Goal: Task Accomplishment & Management: Complete application form

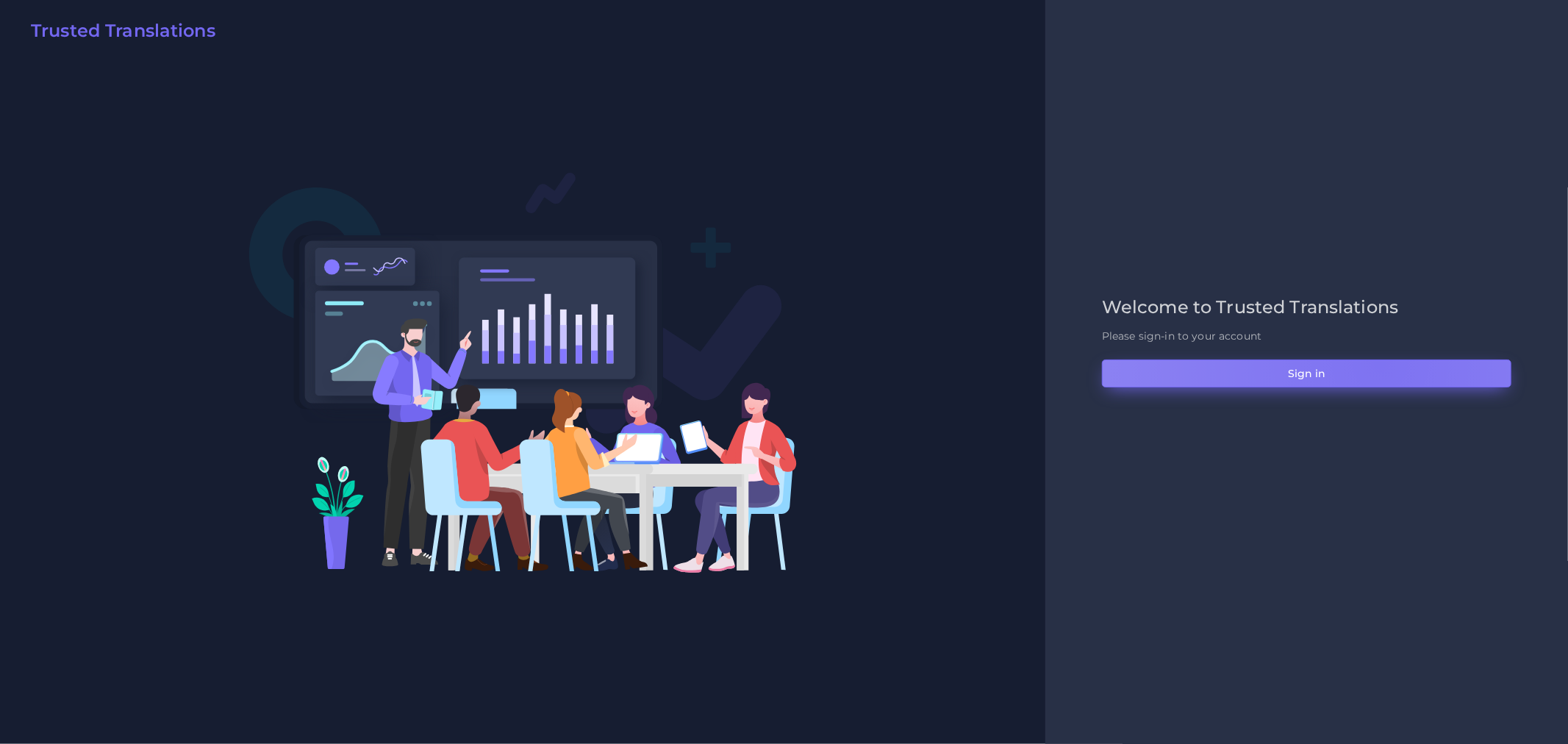
click at [1380, 361] on button "Sign in" at bounding box center [1307, 373] width 410 height 28
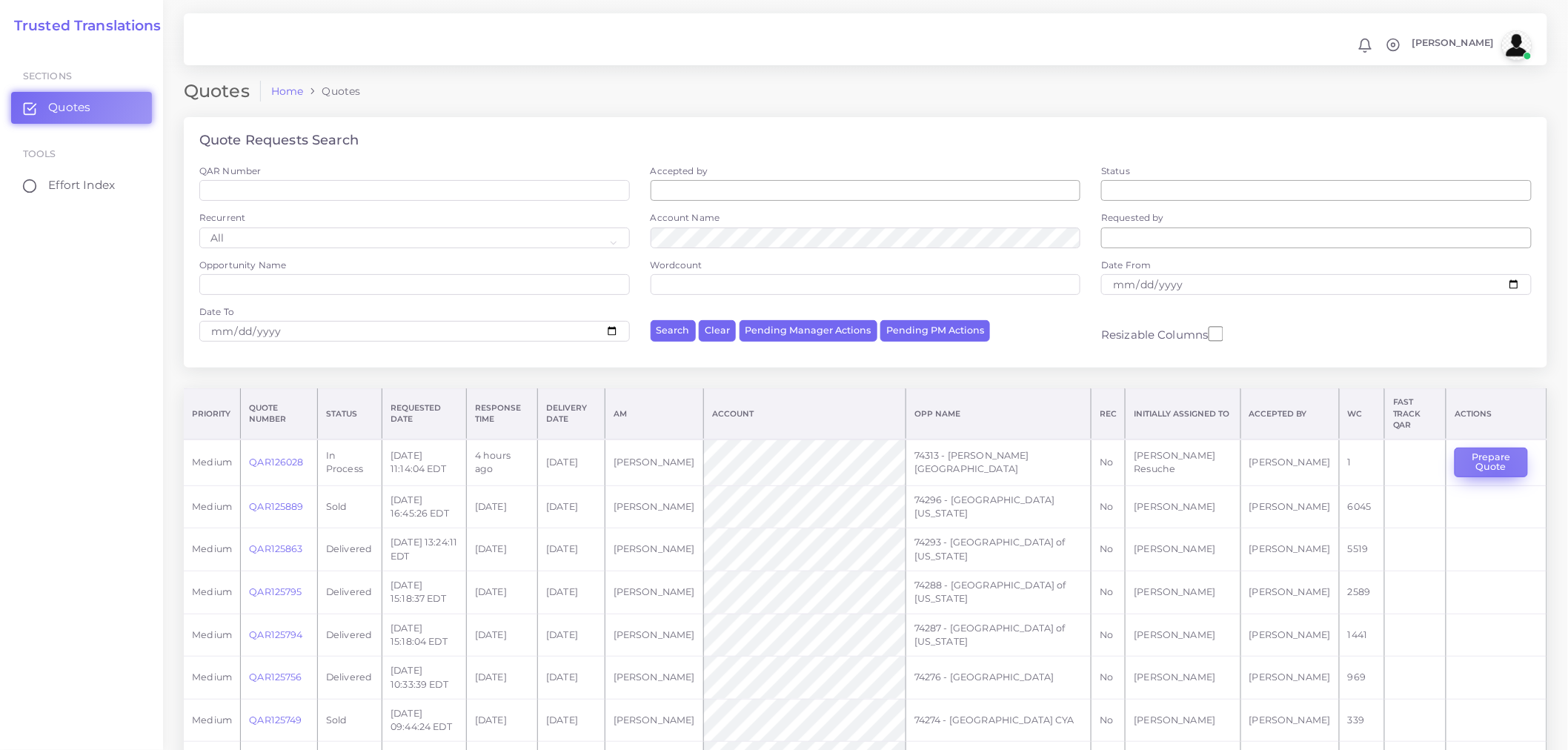
click at [1492, 464] on button "Prepare Quote" at bounding box center [1491, 463] width 73 height 30
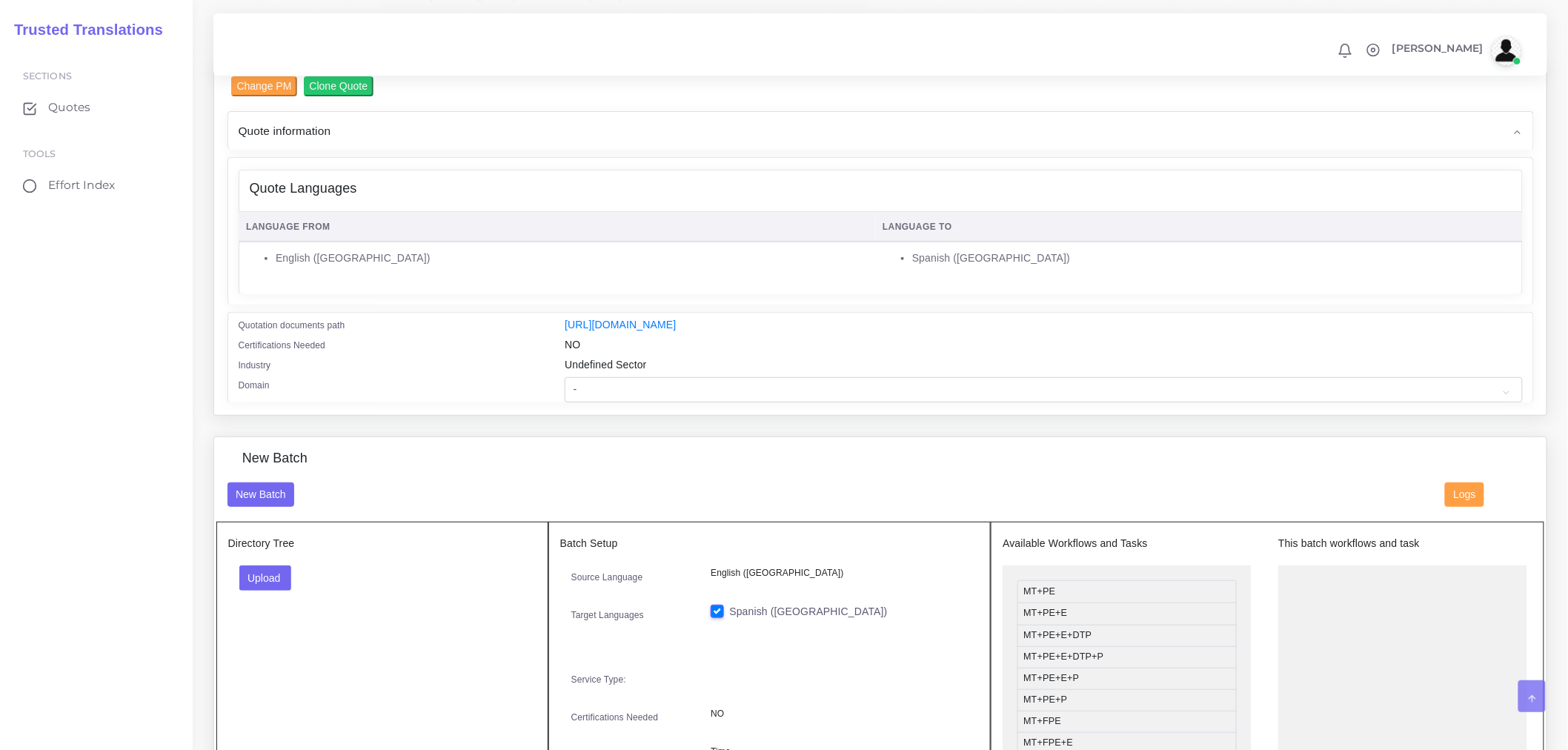
scroll to position [247, 0]
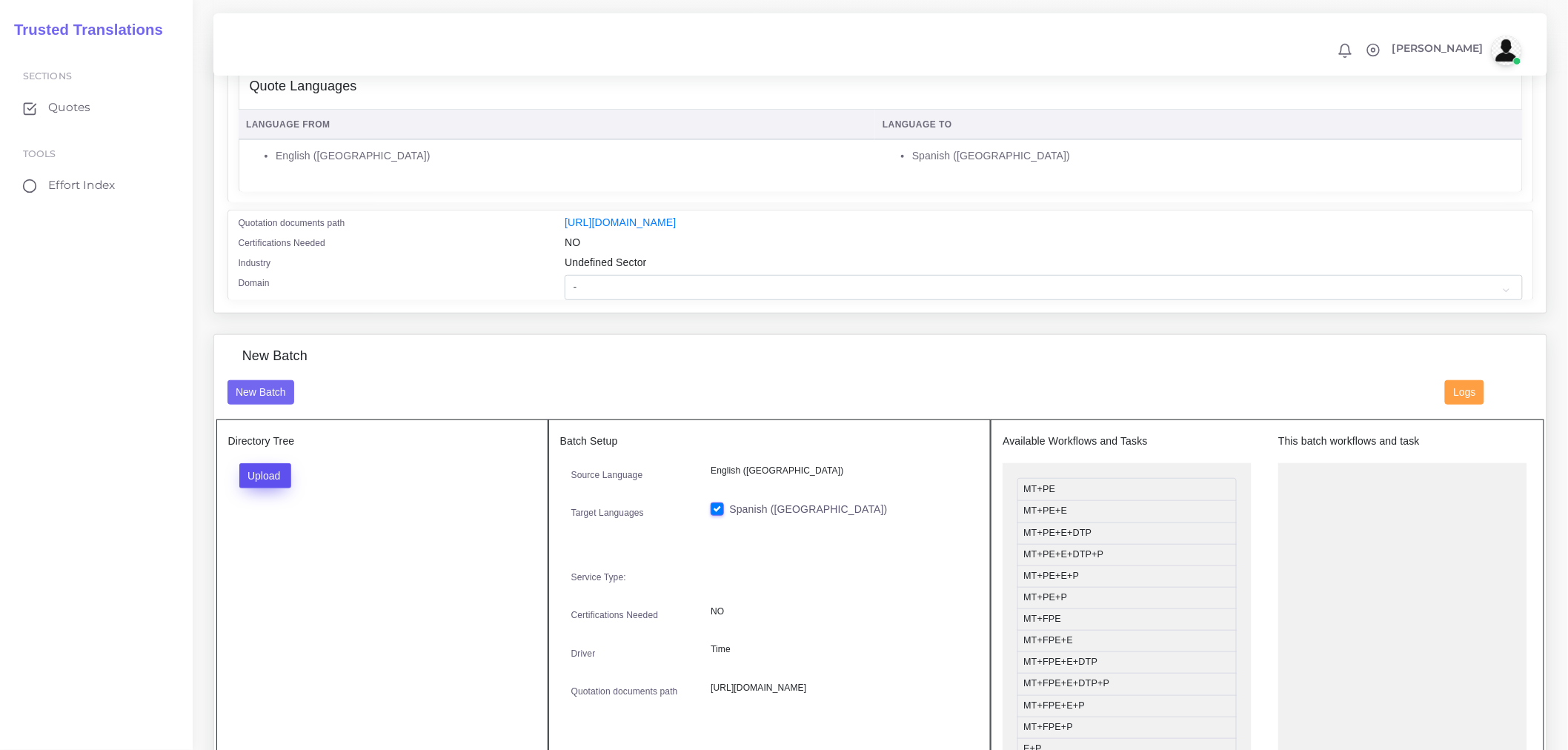
click at [269, 485] on button "Upload" at bounding box center [265, 476] width 52 height 25
click at [273, 541] on label "Files" at bounding box center [290, 532] width 102 height 19
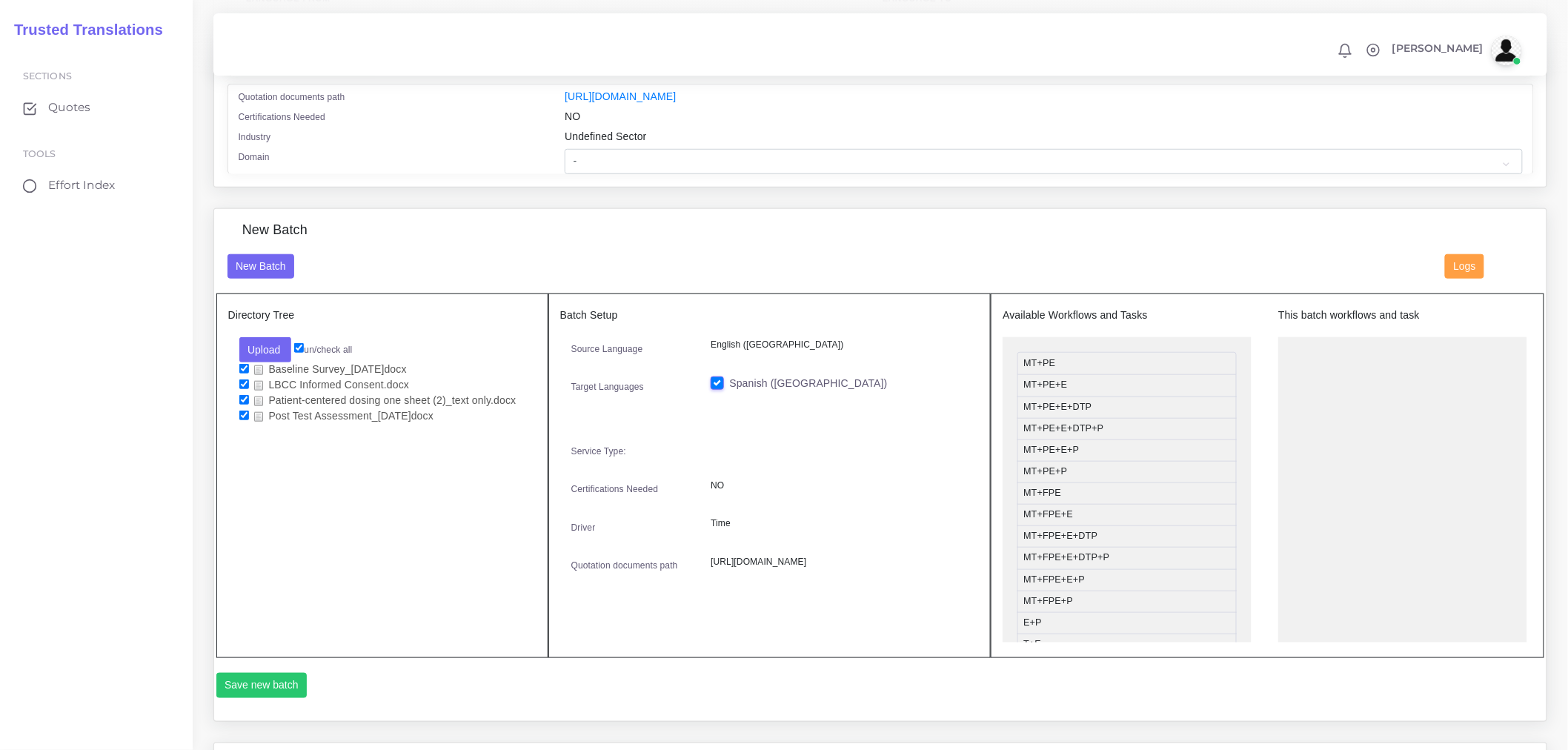
scroll to position [411, 0]
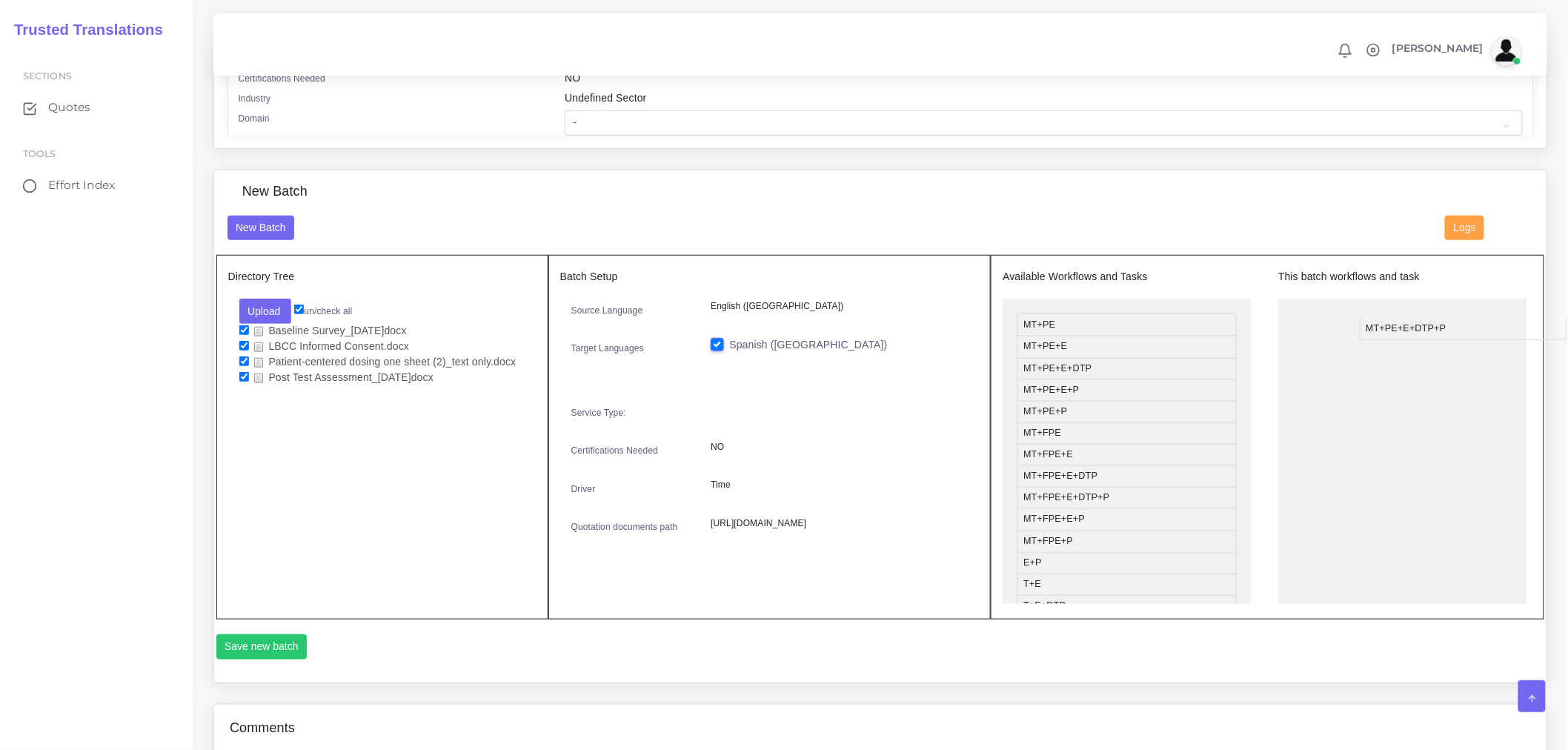
drag, startPoint x: 1085, startPoint y: 404, endPoint x: 1419, endPoint y: 341, distance: 339.9
click at [286, 653] on button "Save new batch" at bounding box center [262, 647] width 91 height 25
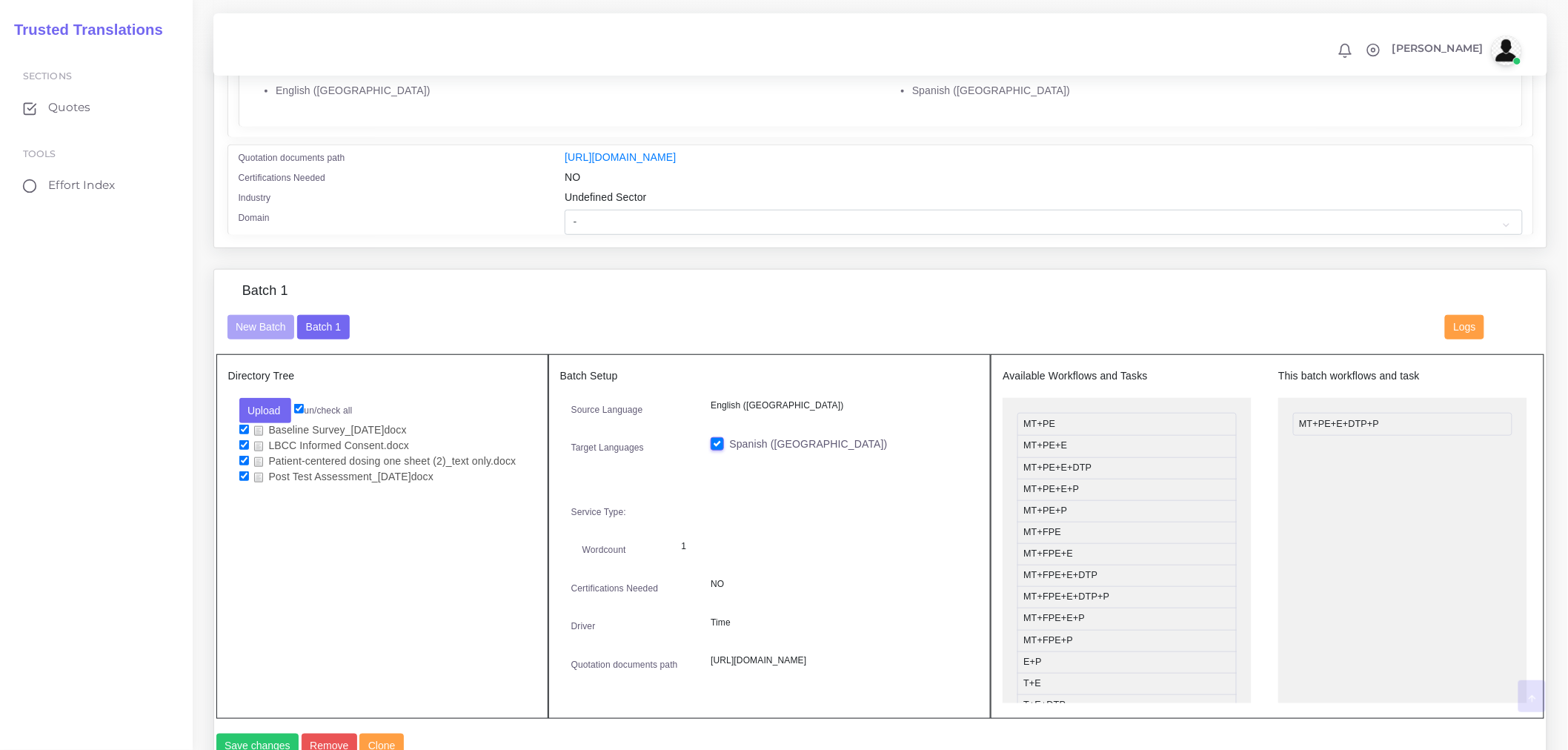
scroll to position [329, 0]
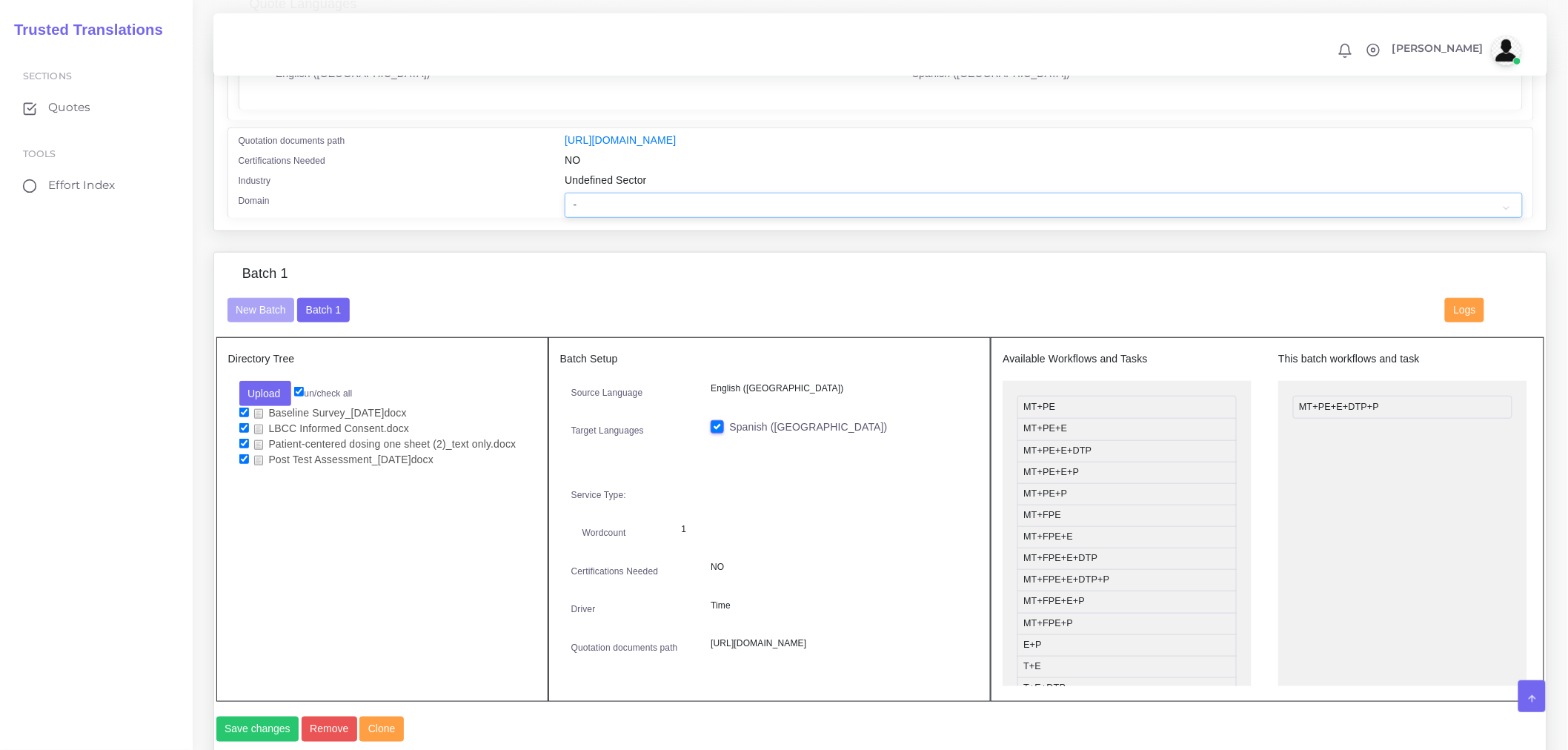
click at [708, 212] on select "- Advertising and Media Agriculture, Forestry and Fishing Architecture, Buildin…" at bounding box center [1044, 205] width 958 height 25
select select "Healthcare and Health Sciences"
click at [565, 203] on select "- Advertising and Media Agriculture, Forestry and Fishing Architecture, Buildin…" at bounding box center [1044, 205] width 958 height 25
click at [652, 294] on div "Batch 1" at bounding box center [881, 282] width 1329 height 32
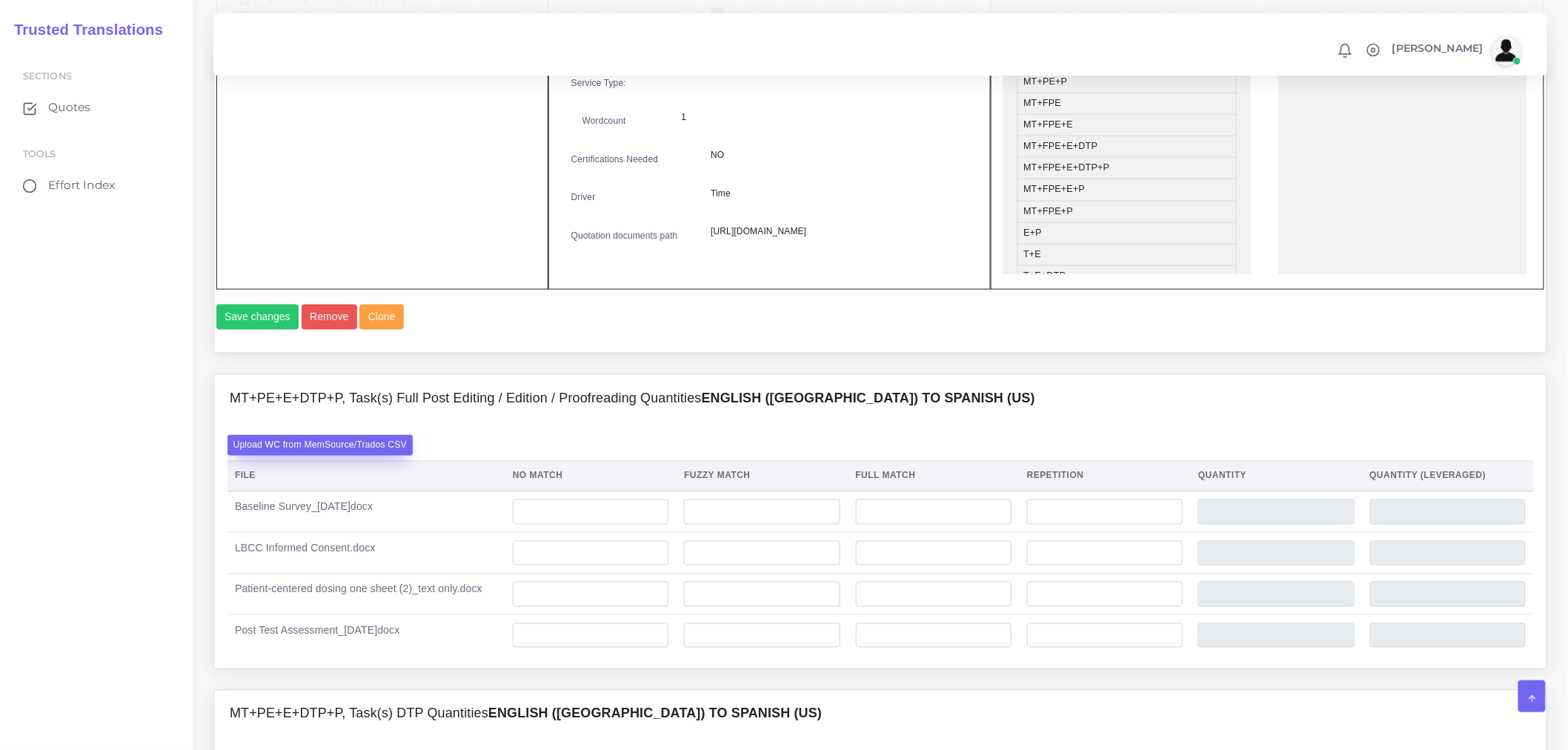
click at [374, 455] on label "Upload WC from MemSource/Trados CSV" at bounding box center [320, 445] width 186 height 20
click at [0, 0] on input "Upload WC from MemSource/Trados CSV" at bounding box center [0, 0] width 0 height 0
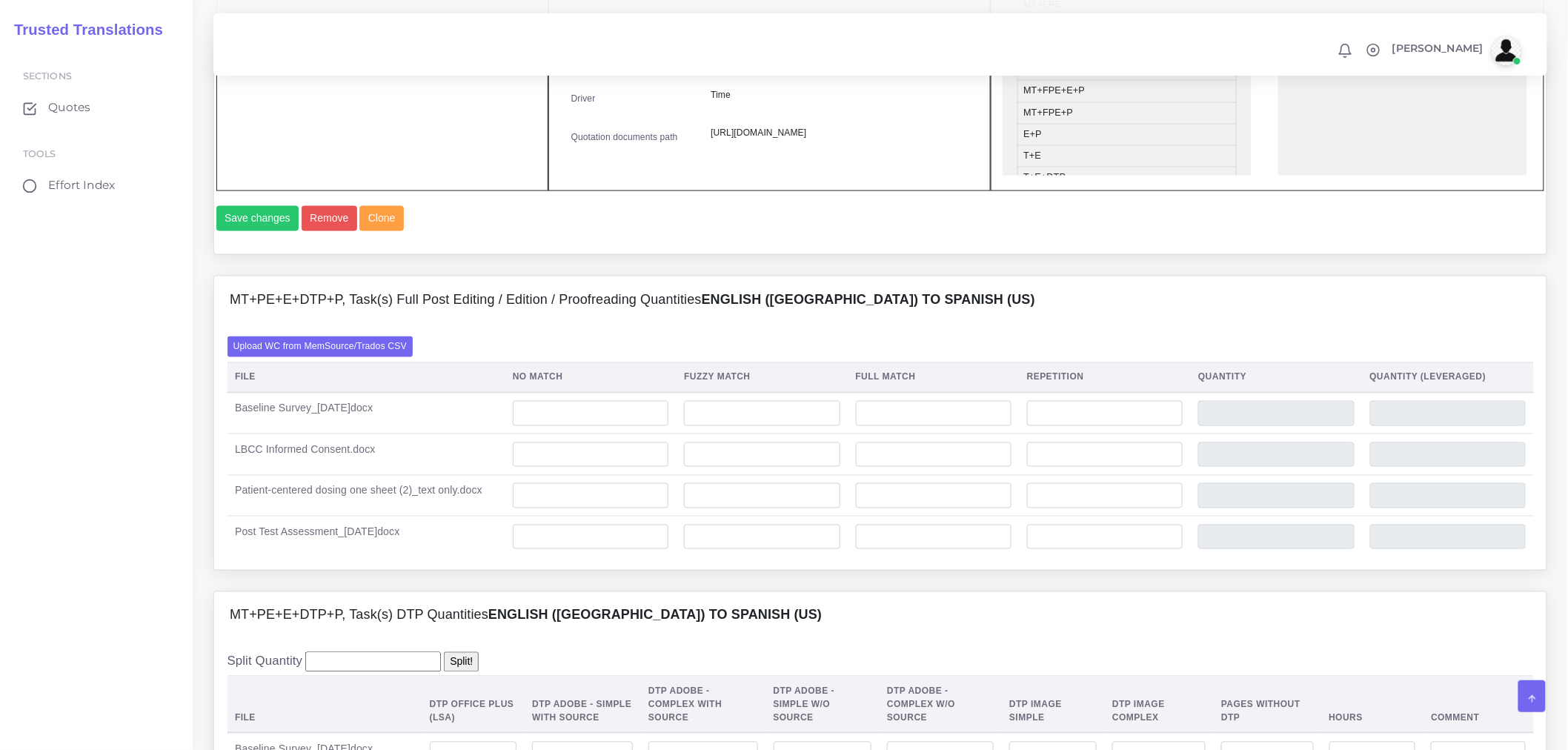
scroll to position [1070, 0]
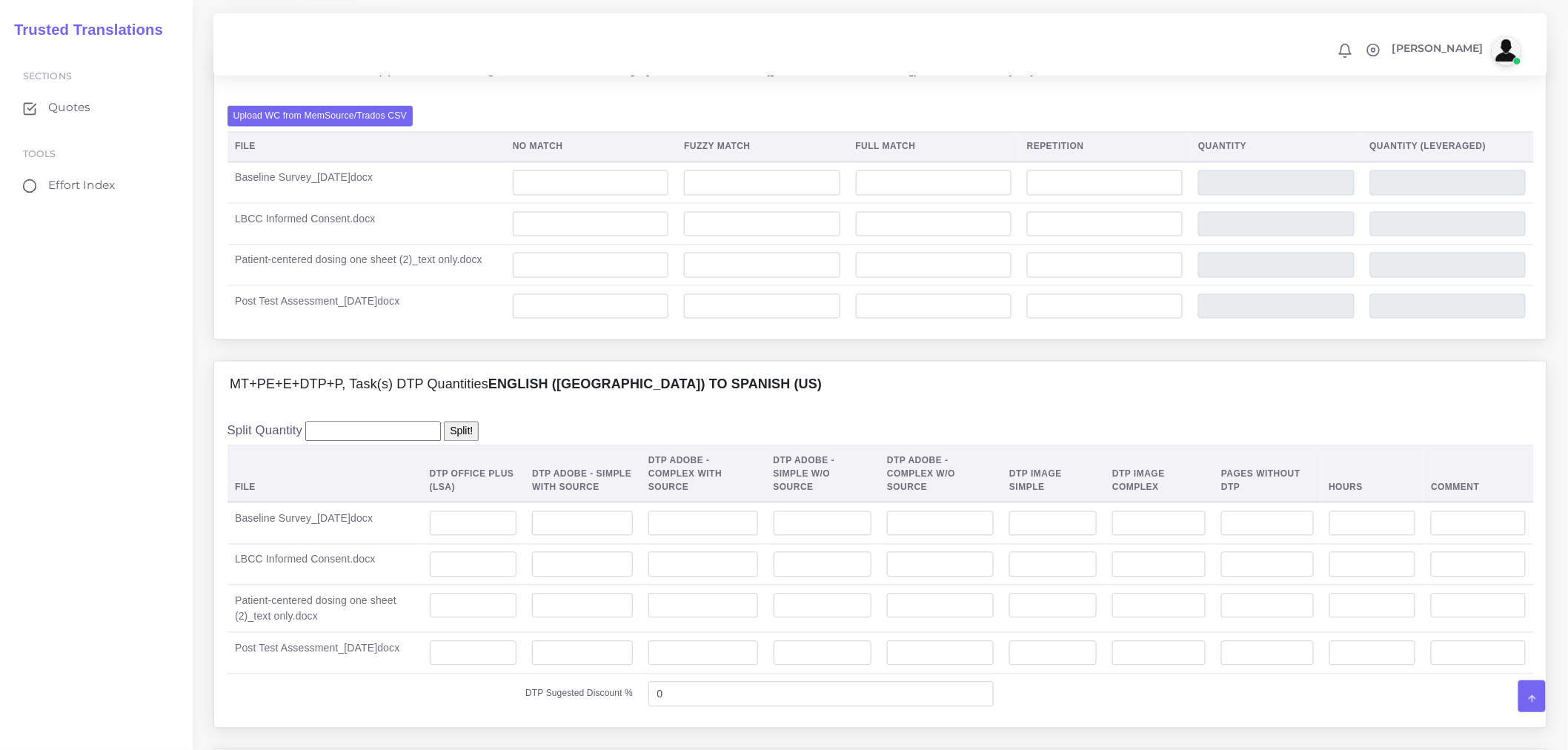
click at [583, 204] on td at bounding box center [590, 182] width 171 height 41
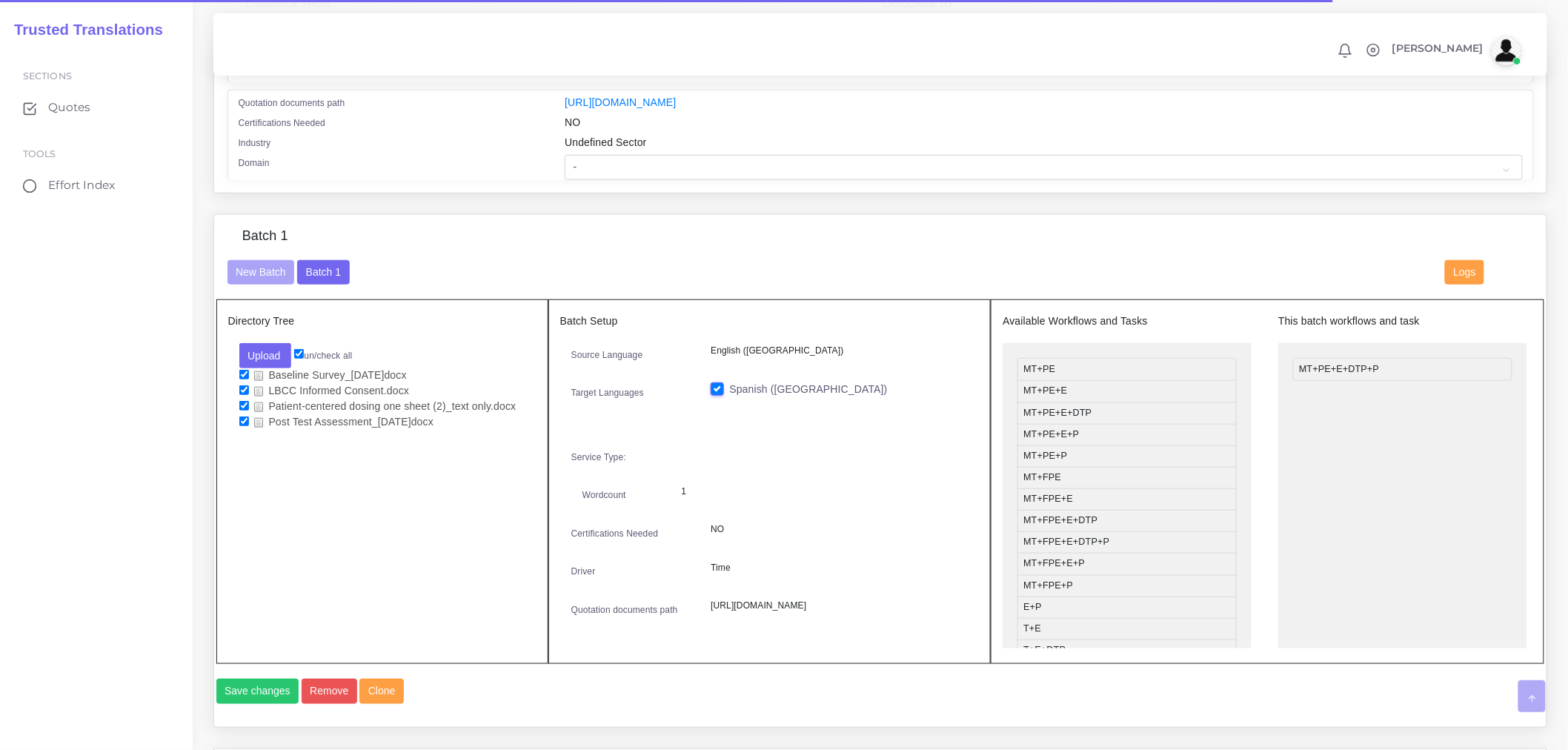
scroll to position [411, 0]
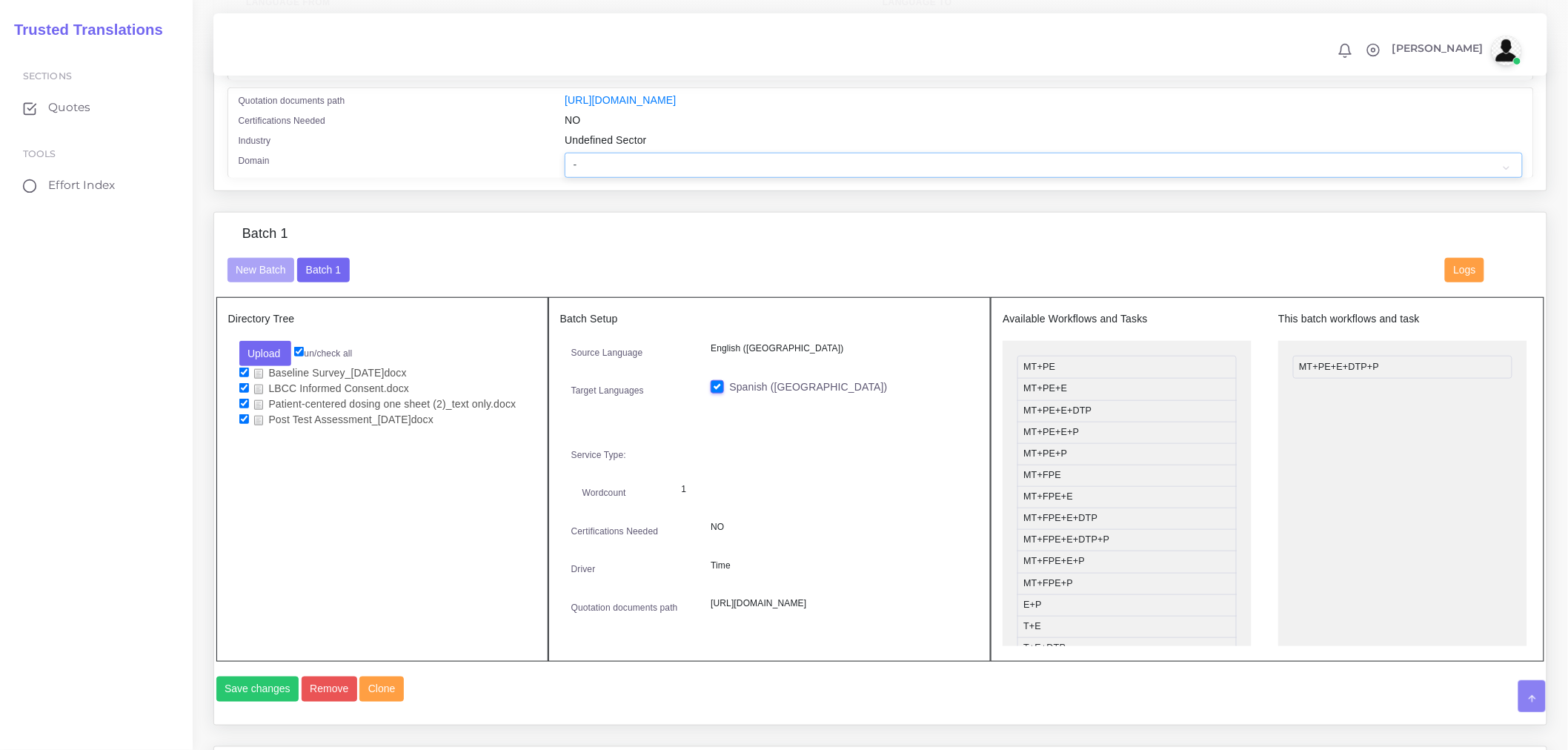
click at [643, 168] on select "- Advertising and Media Agriculture, Forestry and Fishing Architecture, Buildin…" at bounding box center [1044, 166] width 958 height 25
select select "Healthcare and Health Sciences"
click at [565, 162] on select "- Advertising and Media Agriculture, Forestry and Fishing Architecture, Buildin…" at bounding box center [1044, 166] width 958 height 25
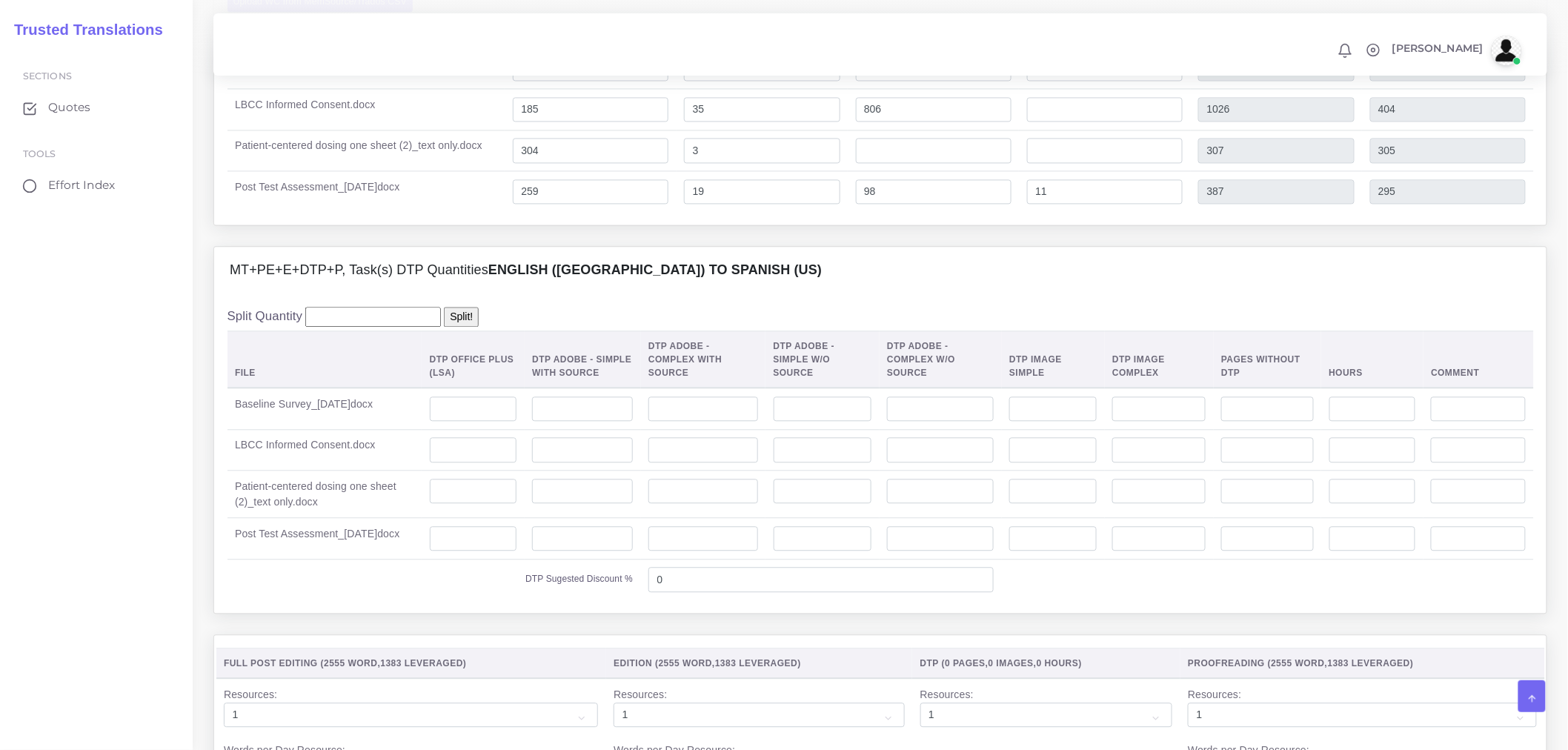
scroll to position [1235, 0]
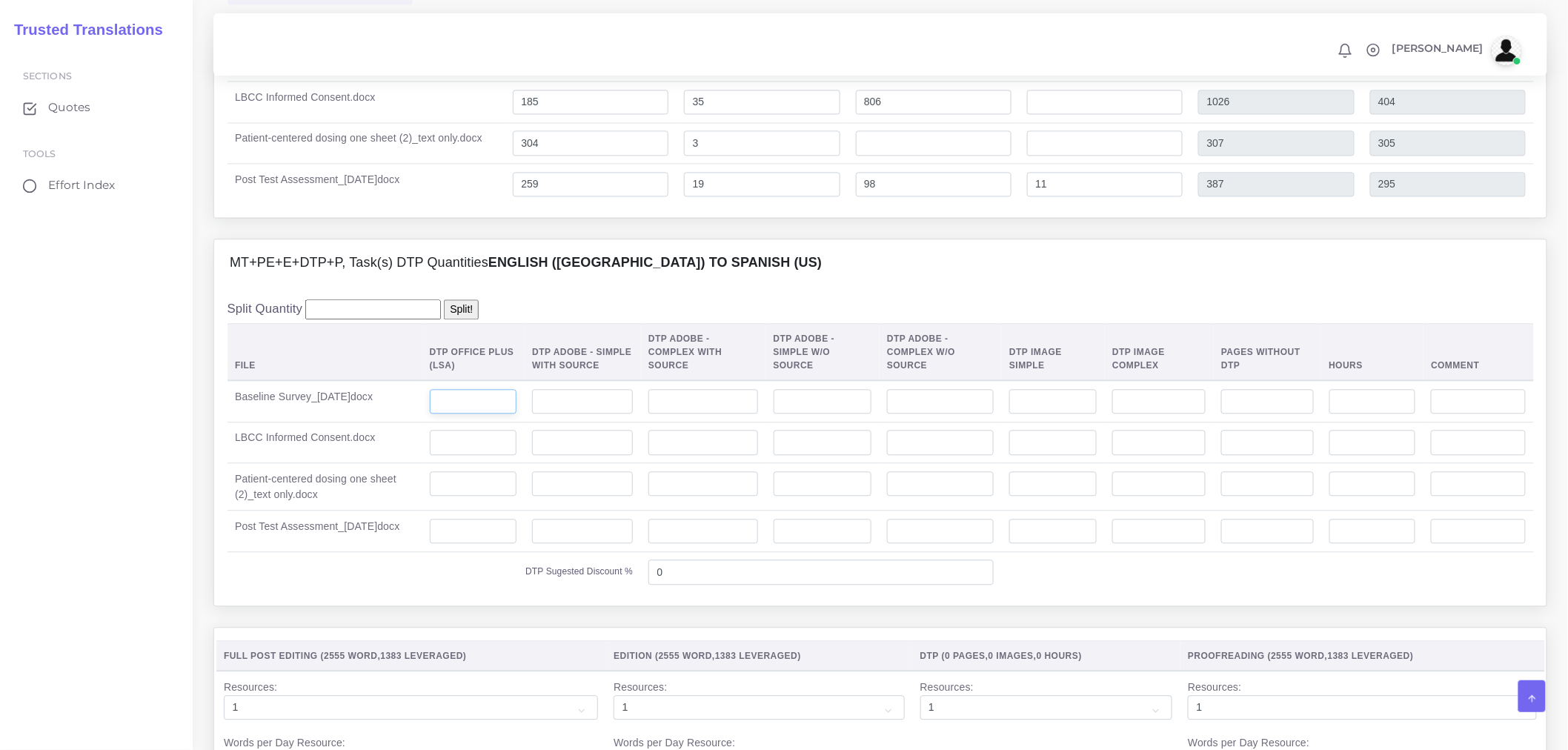
click at [479, 415] on input "number" at bounding box center [474, 402] width 88 height 25
type input "5"
click at [475, 455] on input "number" at bounding box center [474, 443] width 88 height 25
type input "3"
click at [512, 545] on td at bounding box center [473, 531] width 103 height 41
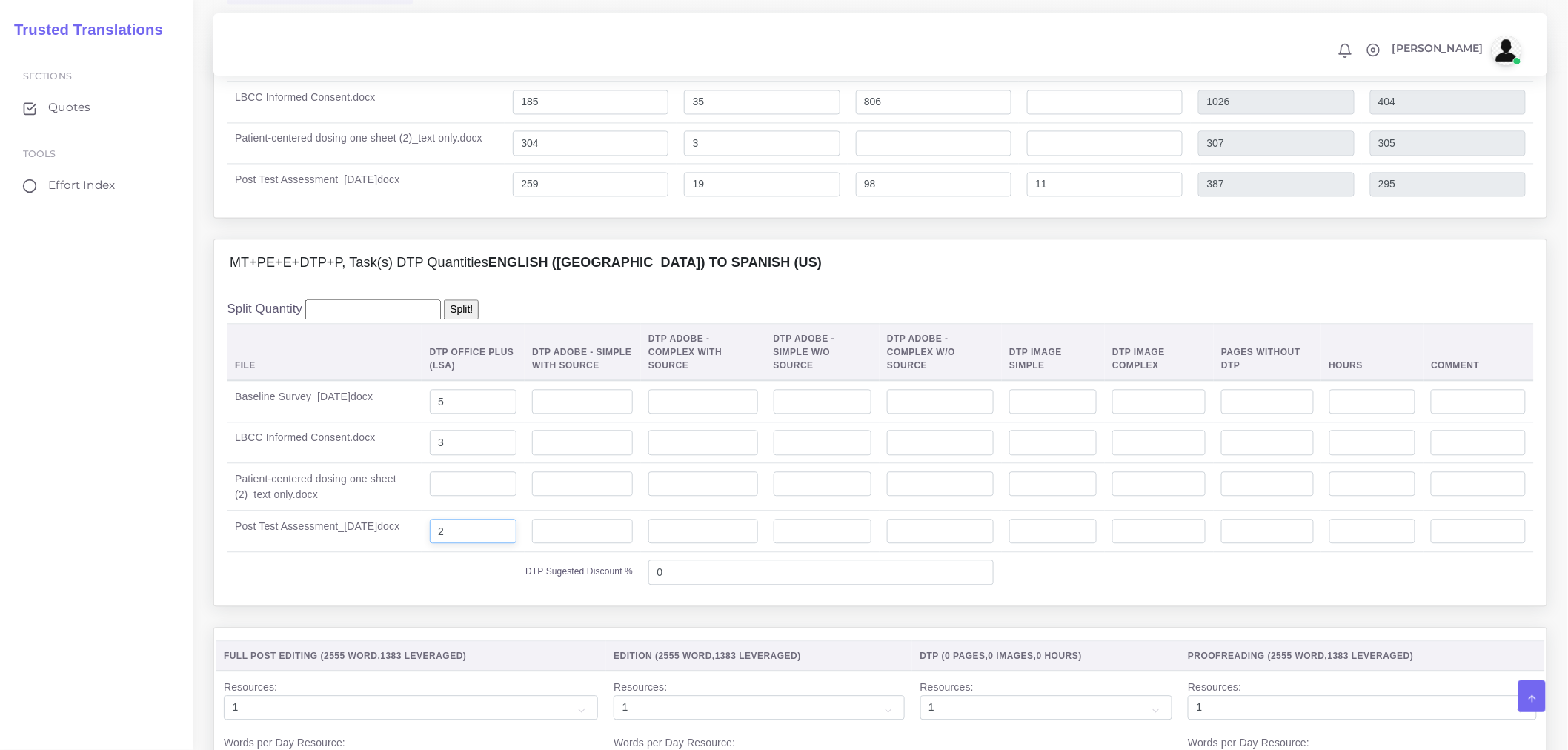
scroll to position [1730, 0]
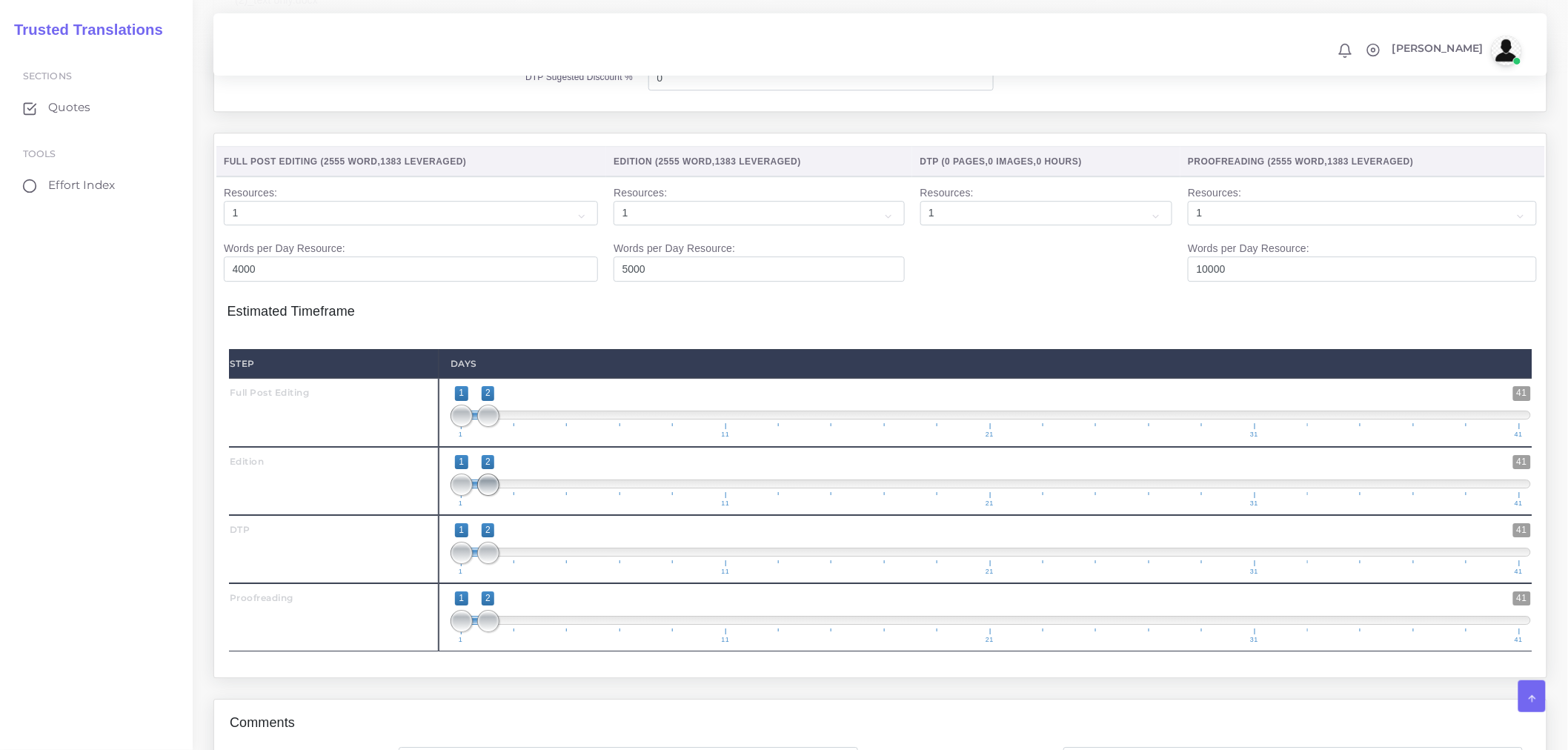
type input "2"
drag, startPoint x: 491, startPoint y: 520, endPoint x: 516, endPoint y: 517, distance: 25.2
click at [516, 496] on span at bounding box center [514, 485] width 22 height 22
drag, startPoint x: 450, startPoint y: 519, endPoint x: 458, endPoint y: 519, distance: 8.0
click at [458, 507] on span "1 41 1 3 1 — 3 1 11 21 31 41" at bounding box center [991, 481] width 1081 height 52
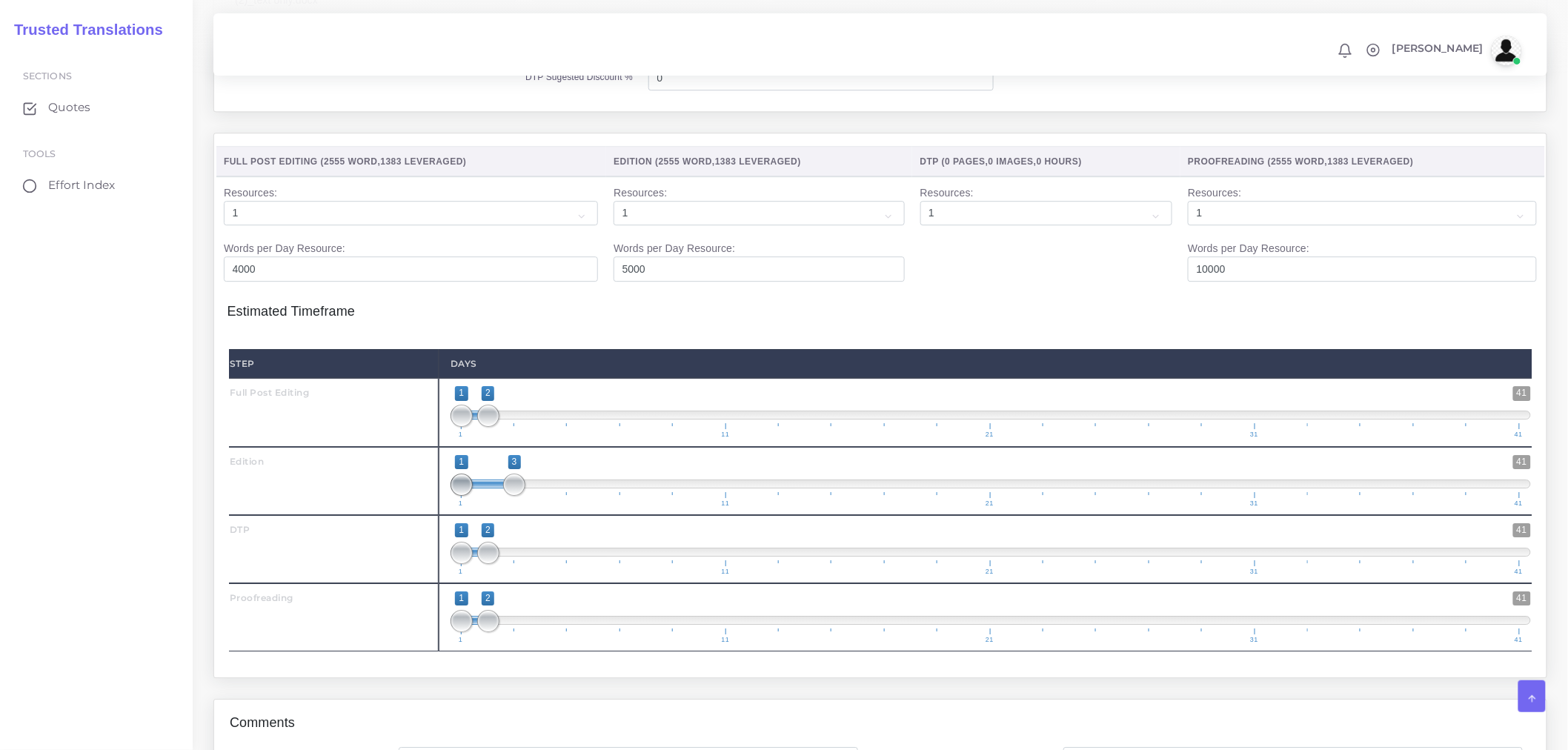
type input "2;3"
drag, startPoint x: 459, startPoint y: 519, endPoint x: 486, endPoint y: 519, distance: 27.0
click at [486, 496] on span at bounding box center [488, 485] width 22 height 22
drag, startPoint x: 500, startPoint y: 590, endPoint x: 543, endPoint y: 585, distance: 43.3
click at [545, 575] on span "1 41 1 2 1 — 2 1 11 21 31 41" at bounding box center [991, 549] width 1081 height 52
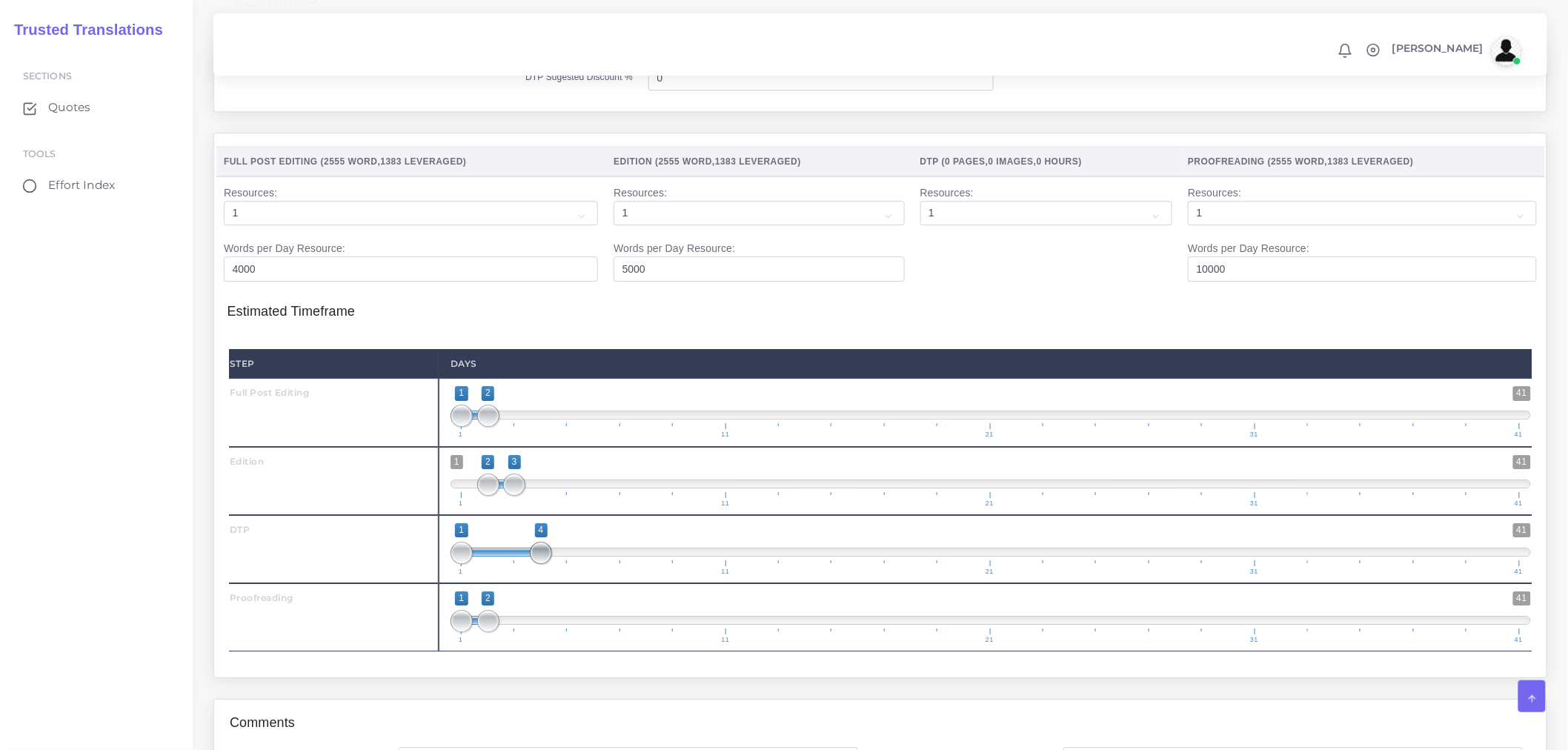
drag, startPoint x: 499, startPoint y: 579, endPoint x: 545, endPoint y: 579, distance: 46.0
click at [545, 564] on span at bounding box center [541, 553] width 22 height 22
type input "3;4"
drag, startPoint x: 464, startPoint y: 572, endPoint x: 524, endPoint y: 579, distance: 60.4
click at [524, 564] on span at bounding box center [514, 553] width 22 height 22
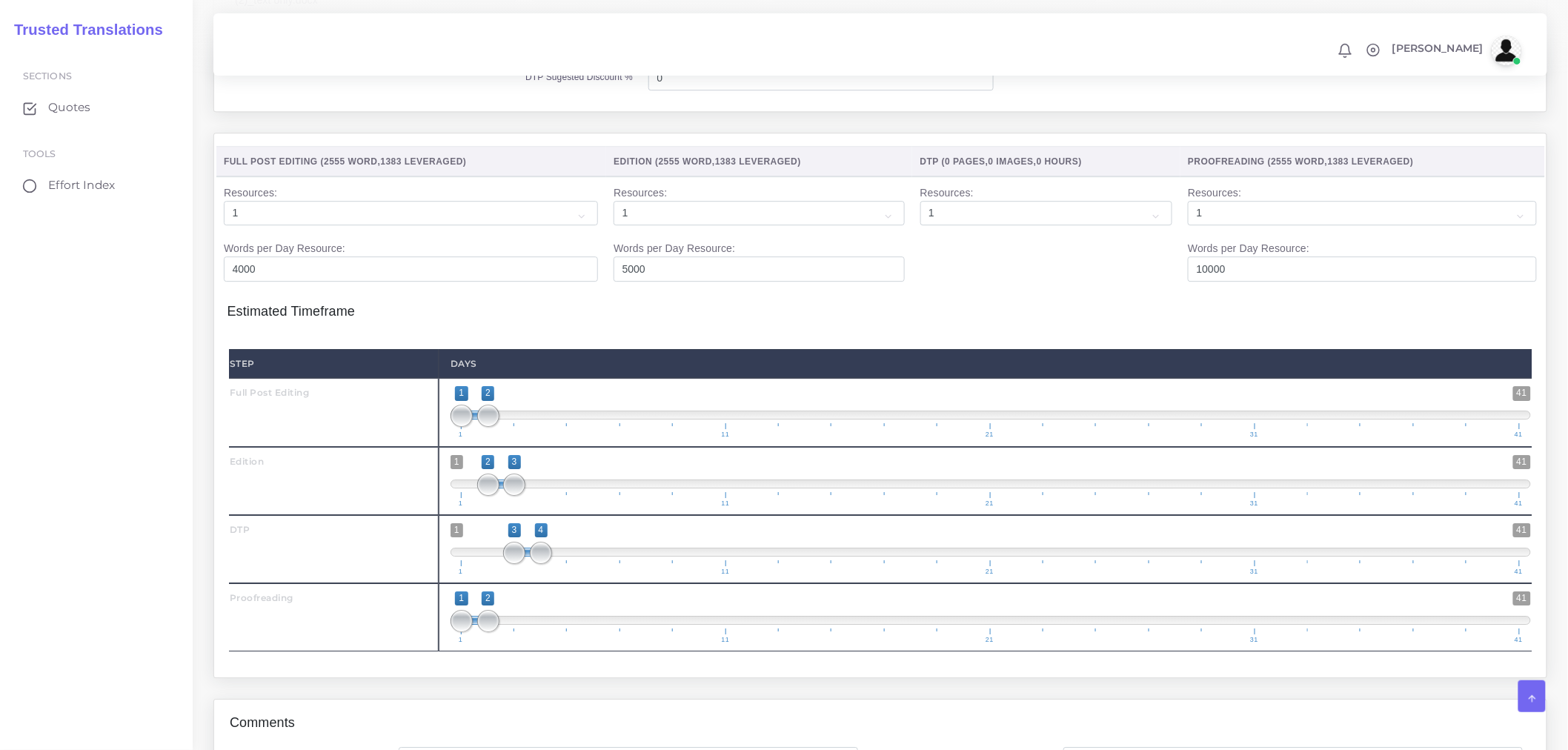
drag, startPoint x: 486, startPoint y: 666, endPoint x: 578, endPoint y: 660, distance: 92.2
click at [581, 644] on span "1 11 21 31 41" at bounding box center [990, 636] width 1058 height 15
drag, startPoint x: 493, startPoint y: 645, endPoint x: 573, endPoint y: 645, distance: 80.0
click at [573, 633] on span at bounding box center [567, 621] width 22 height 22
type input "4;5"
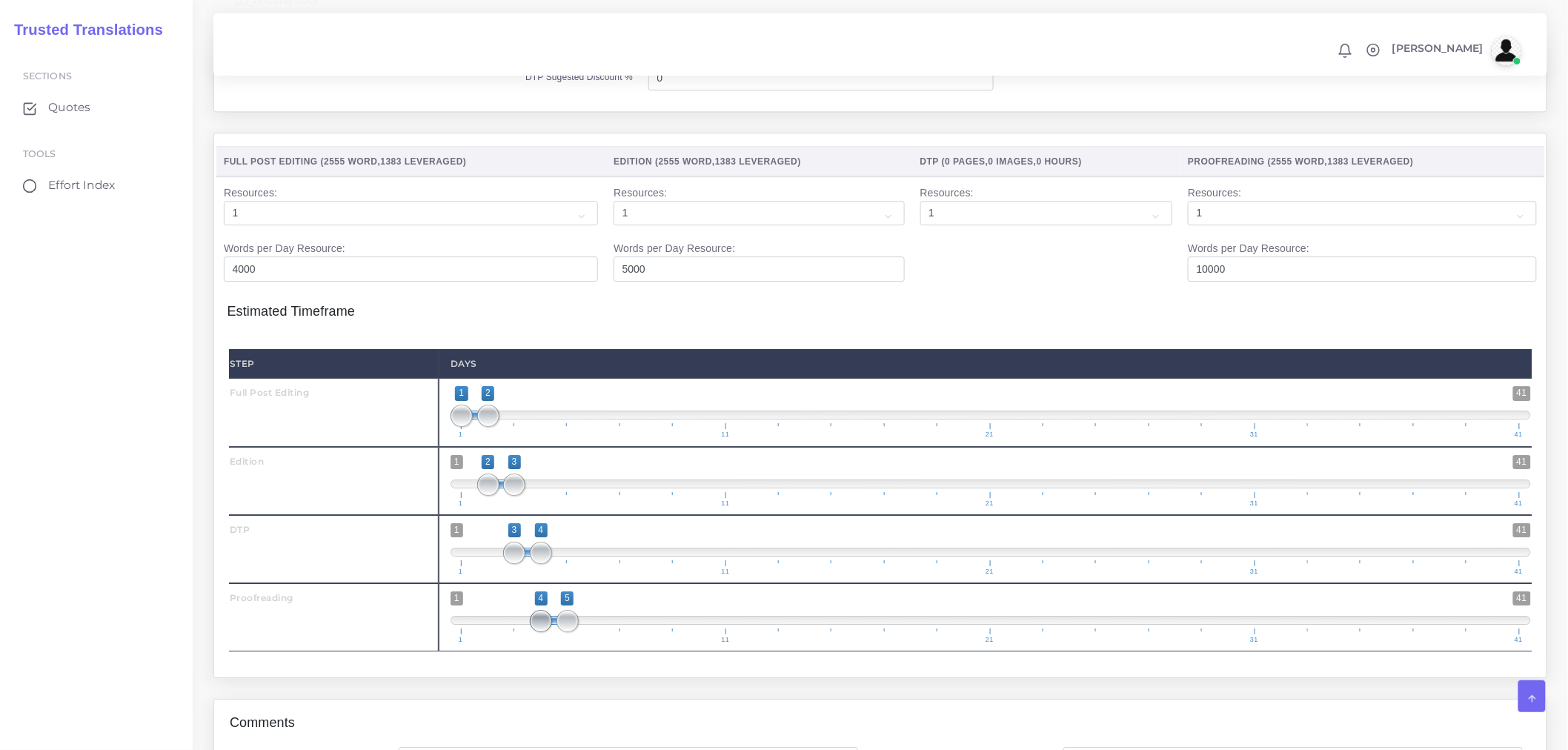
drag, startPoint x: 467, startPoint y: 642, endPoint x: 537, endPoint y: 643, distance: 70.0
click at [537, 633] on span at bounding box center [541, 621] width 22 height 22
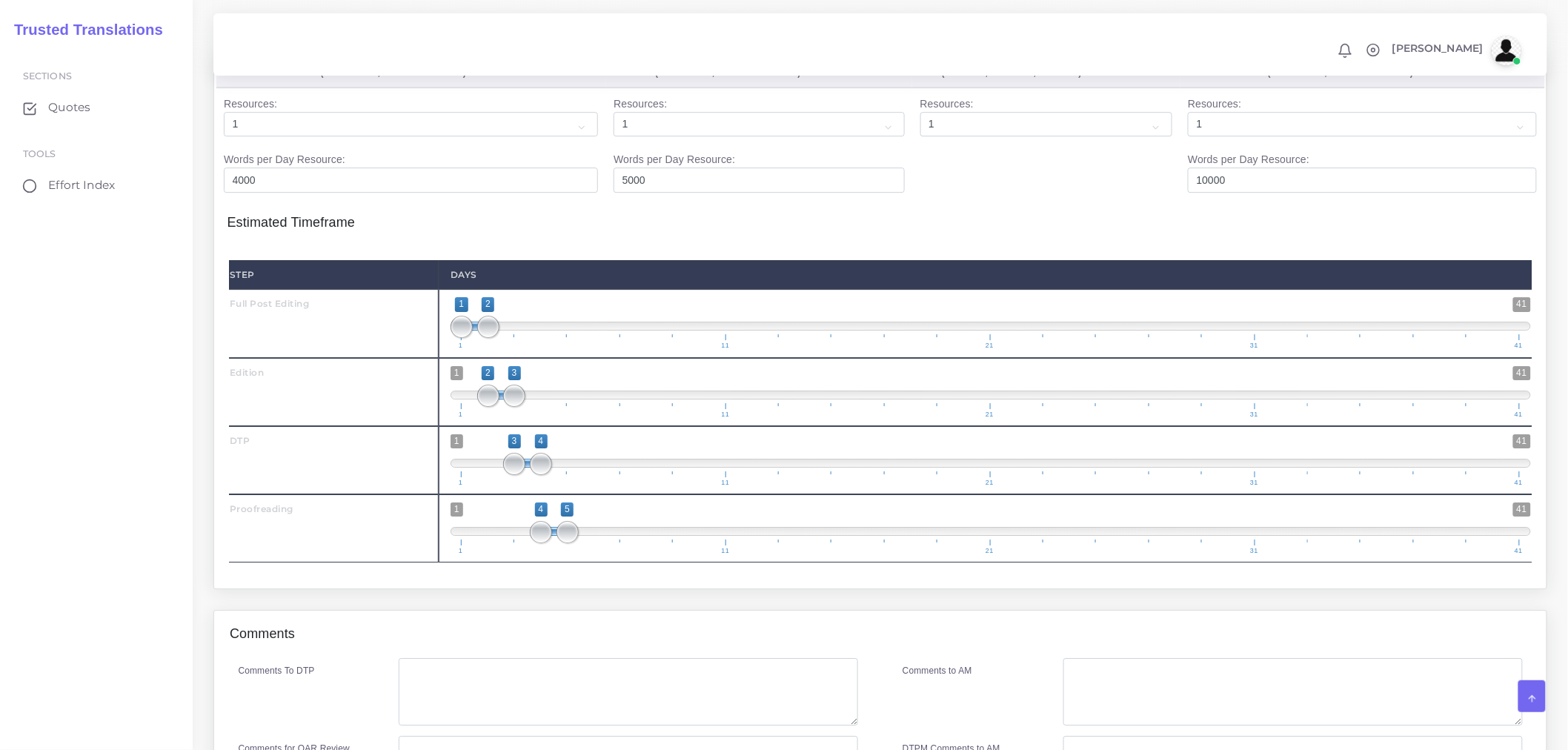
scroll to position [2038, 0]
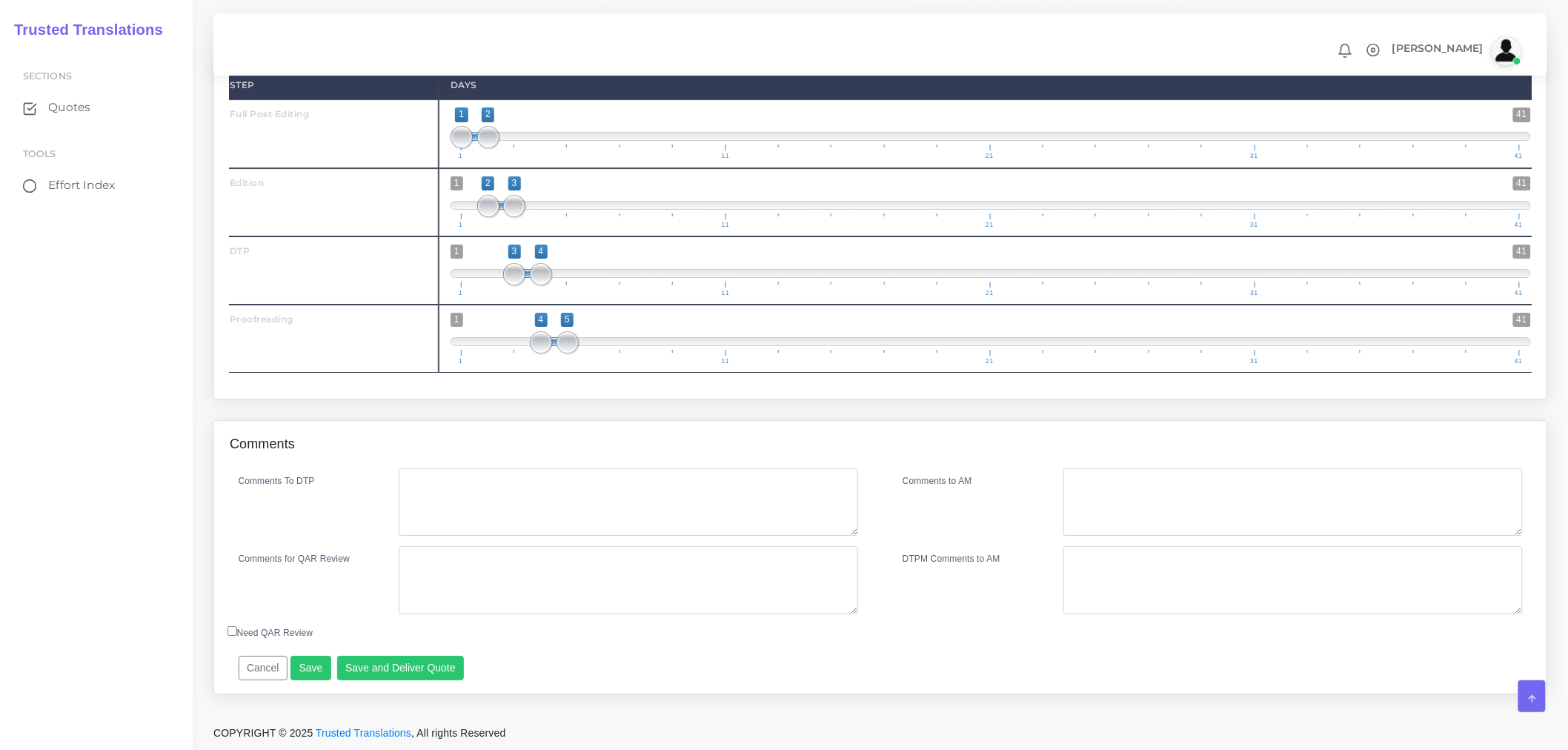
click at [540, 450] on div "Comments" at bounding box center [881, 444] width 1332 height 47
click at [529, 489] on textarea "Comments To DTP" at bounding box center [628, 503] width 459 height 68
paste textarea "Patient-centered dosing one sheet (2)_text only"
type textarea "DTP in Word. File "Patient-centered dosing one sheet (2)_text only" does not re…"
click at [560, 569] on textarea "Comments for QAR Review" at bounding box center [628, 580] width 459 height 68
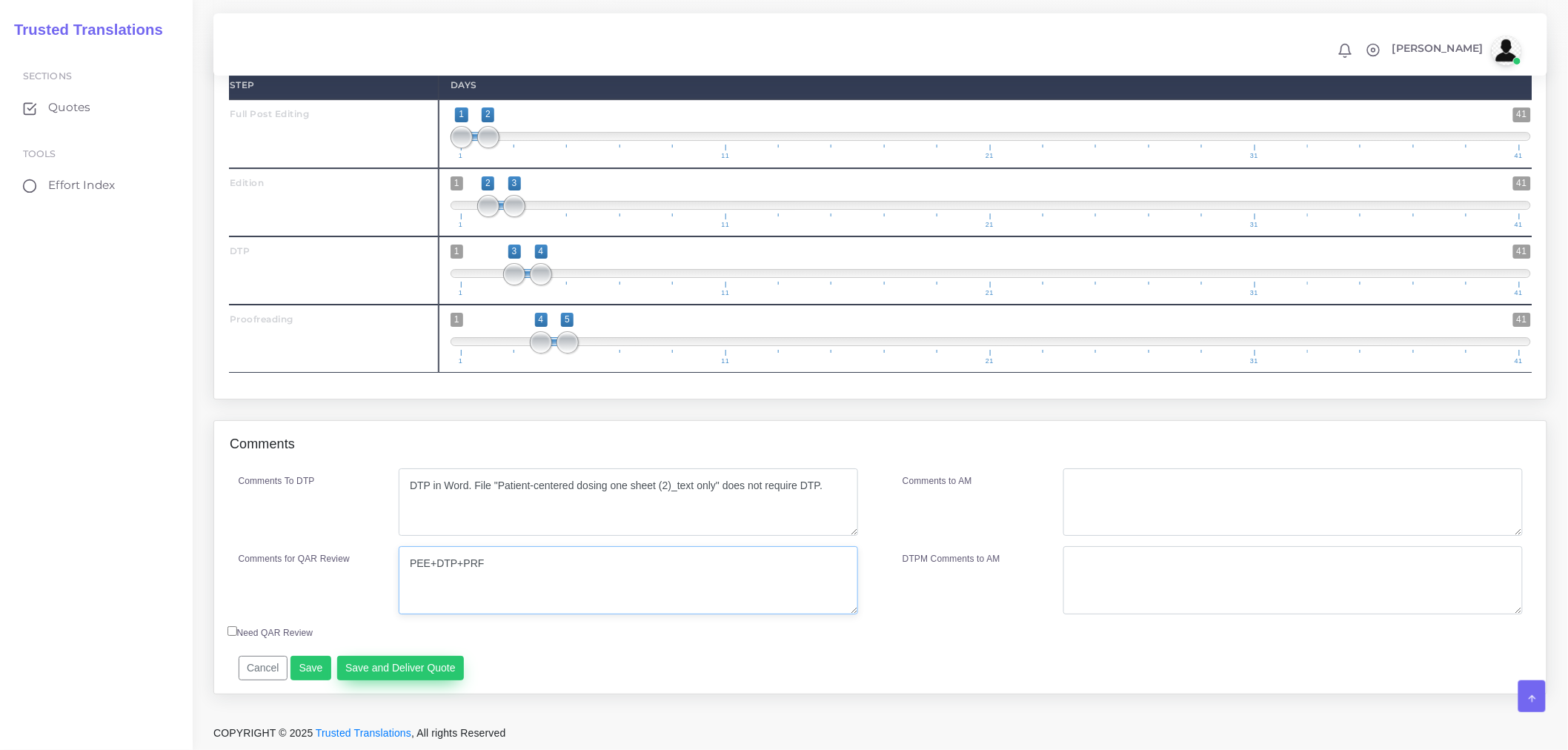
type textarea "PEE+DTP+PRF"
click at [425, 673] on button "Save and Deliver Quote" at bounding box center [400, 669] width 128 height 25
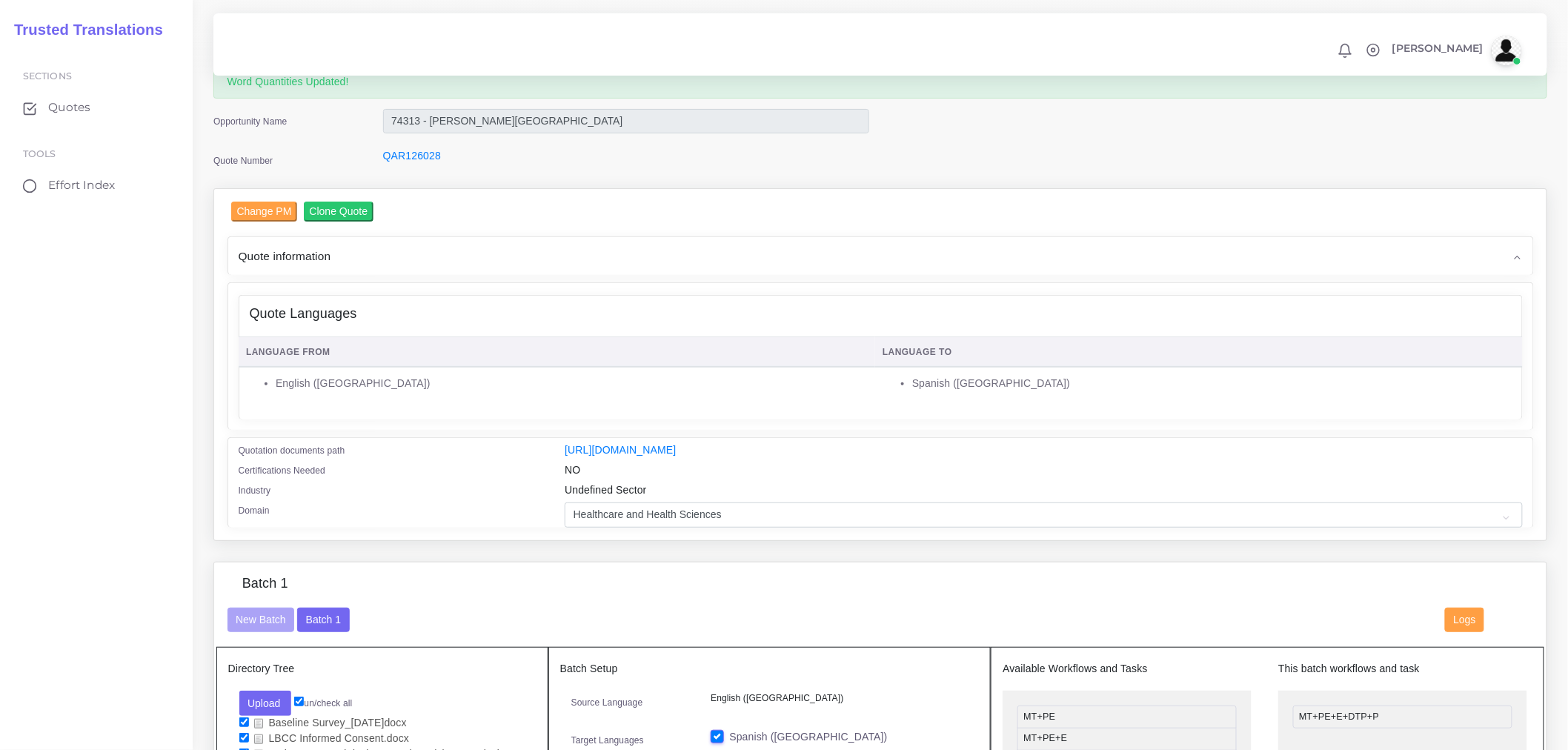
scroll to position [0, 0]
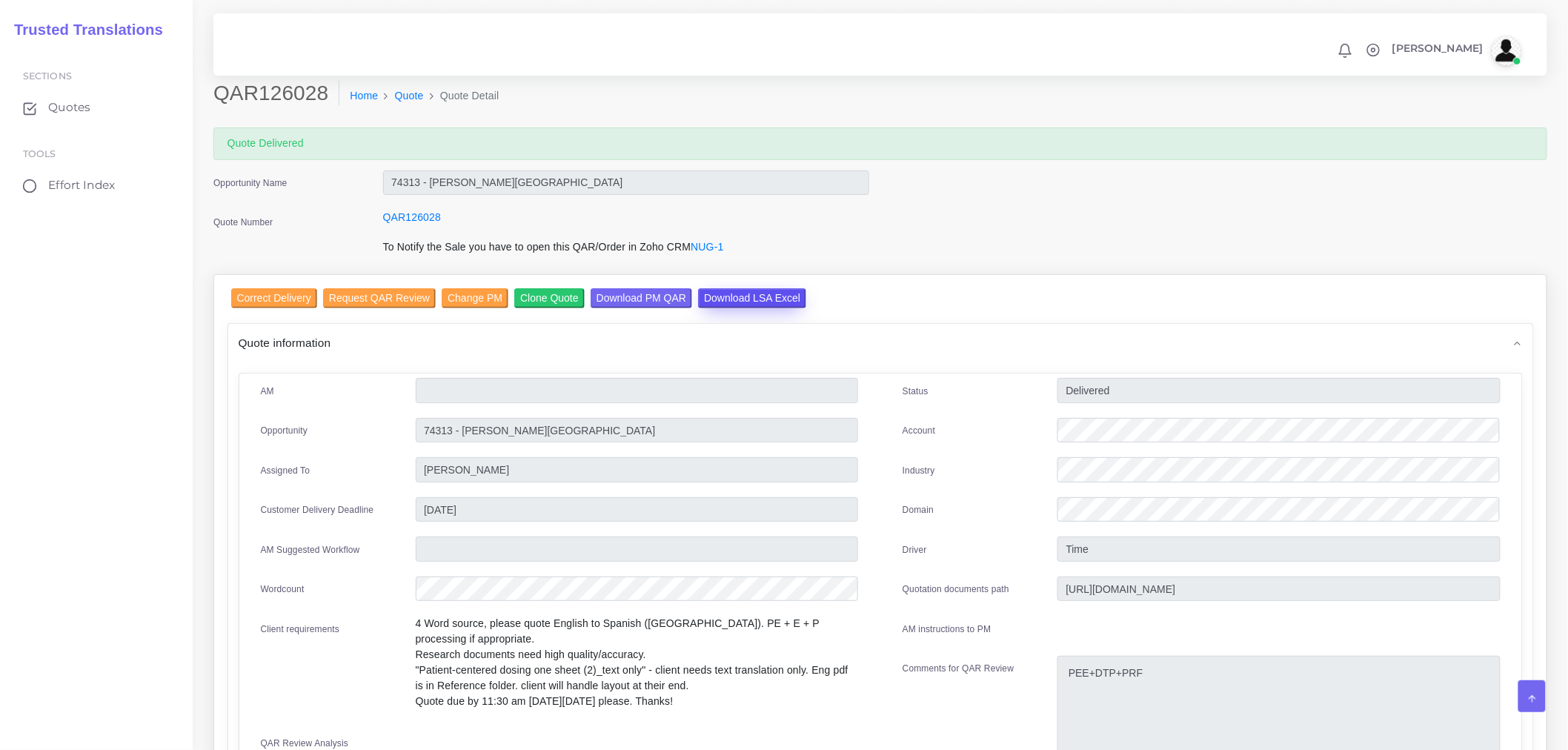
click at [754, 300] on input "Download LSA Excel" at bounding box center [752, 298] width 108 height 20
click at [107, 197] on link "Effort Index" at bounding box center [96, 185] width 171 height 31
